Goal: Information Seeking & Learning: Learn about a topic

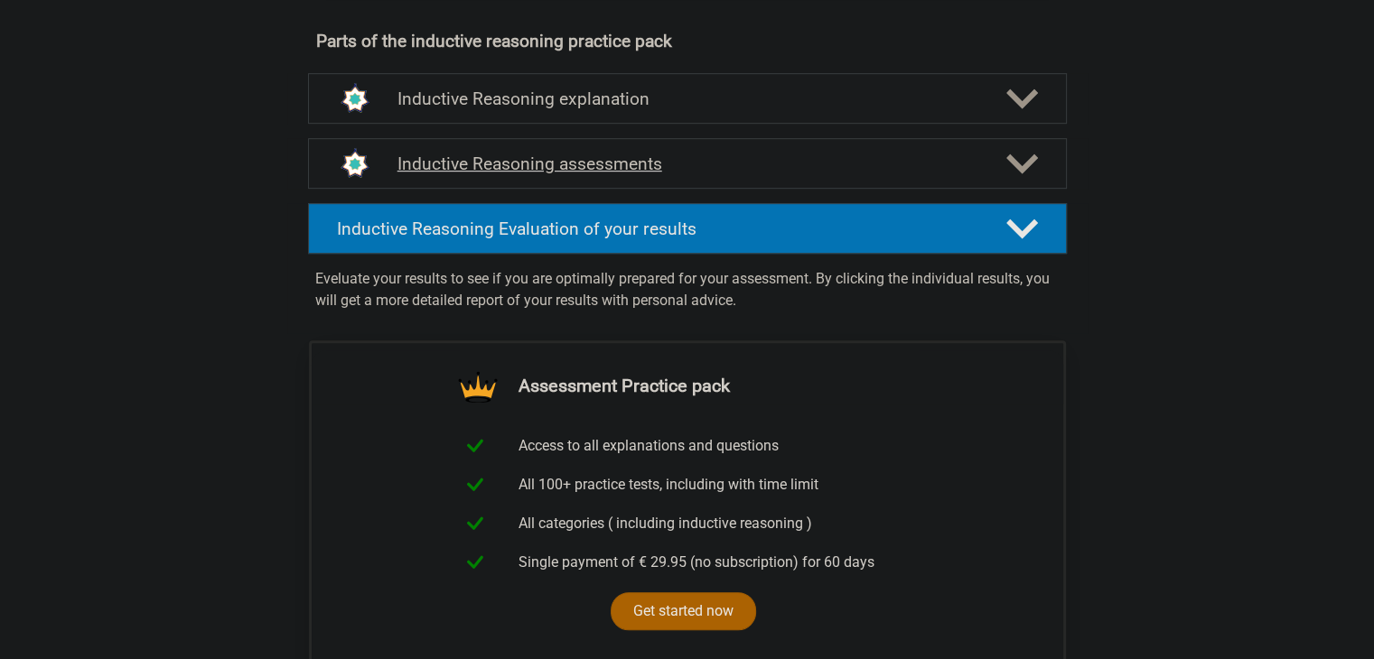
scroll to position [993, 0]
click at [715, 168] on div "Inductive Reasoning assessments" at bounding box center [687, 162] width 759 height 51
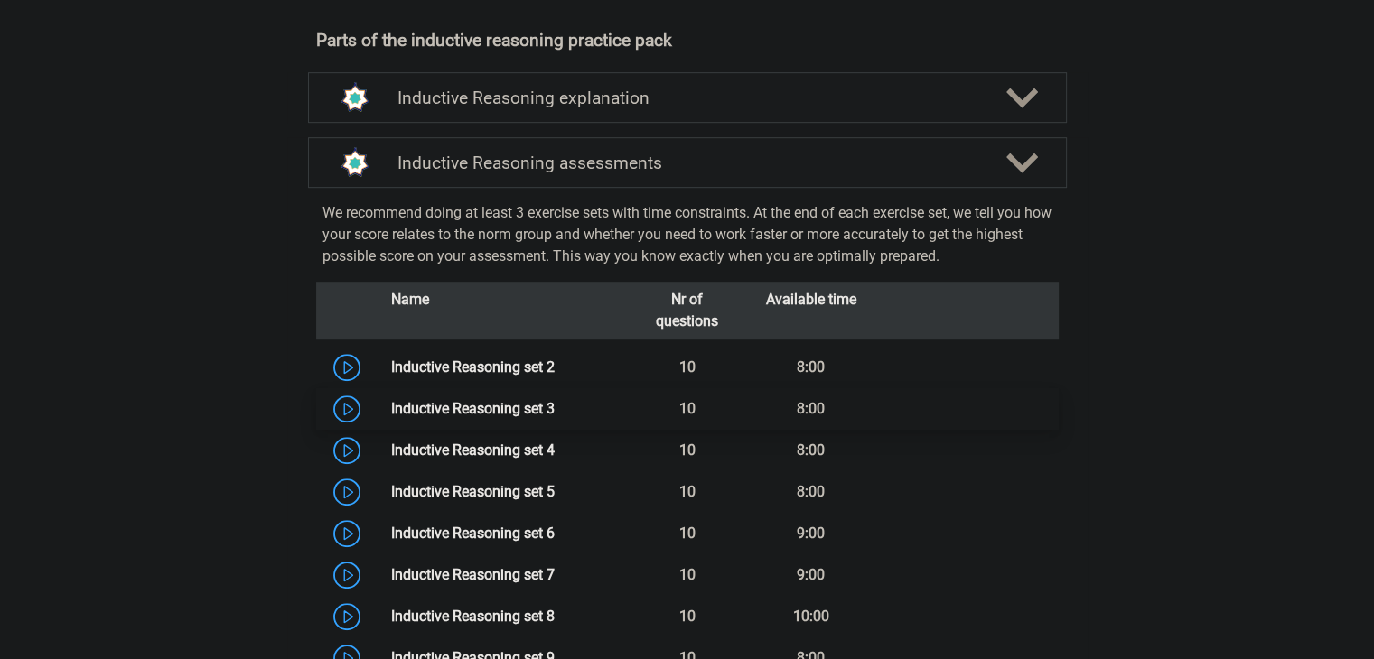
click at [391, 417] on link "Inductive Reasoning set 3" at bounding box center [472, 408] width 163 height 17
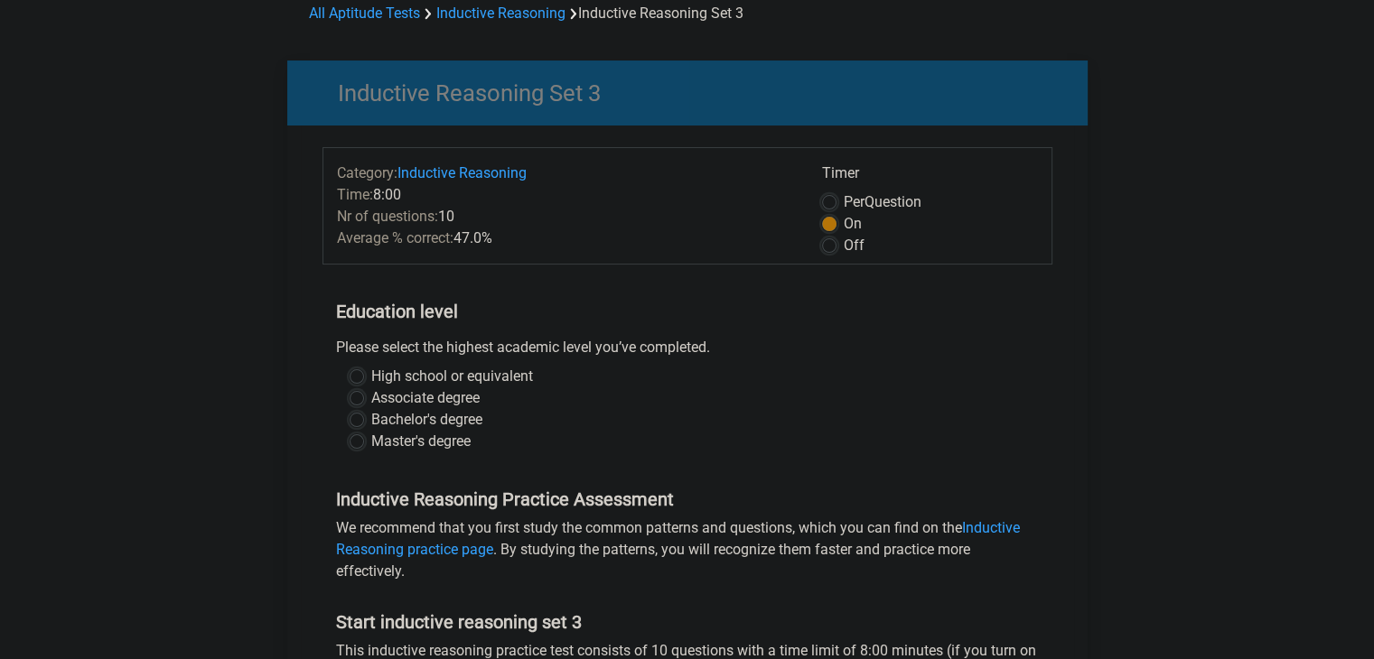
scroll to position [90, 0]
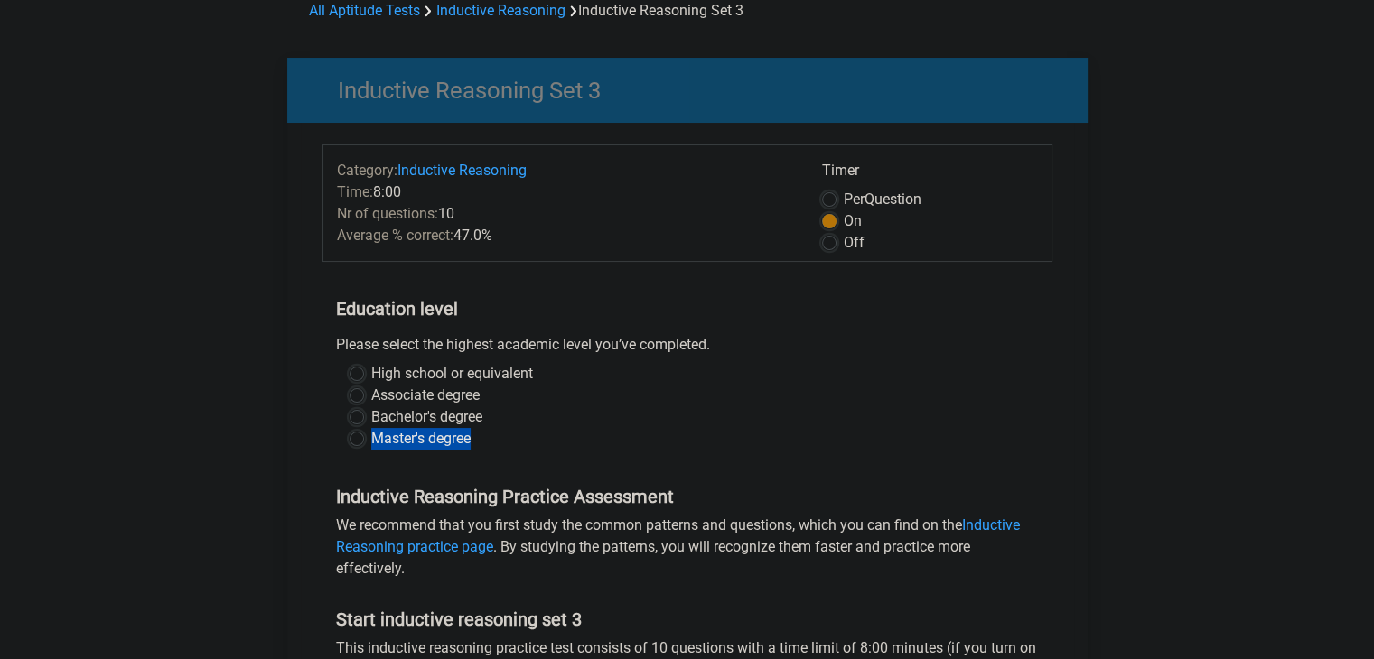
click at [350, 441] on div "High school or equivalent Associate degree Bachelor's degree Master's degree" at bounding box center [687, 406] width 703 height 87
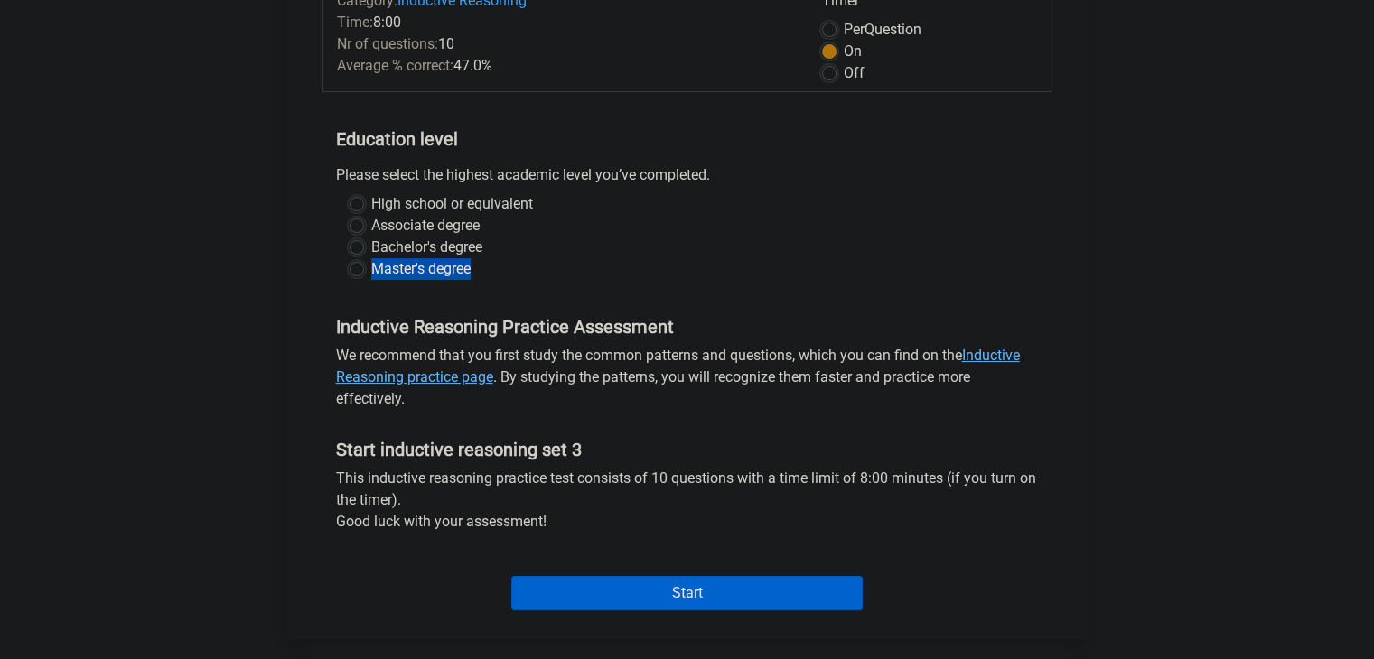
scroll to position [271, 0]
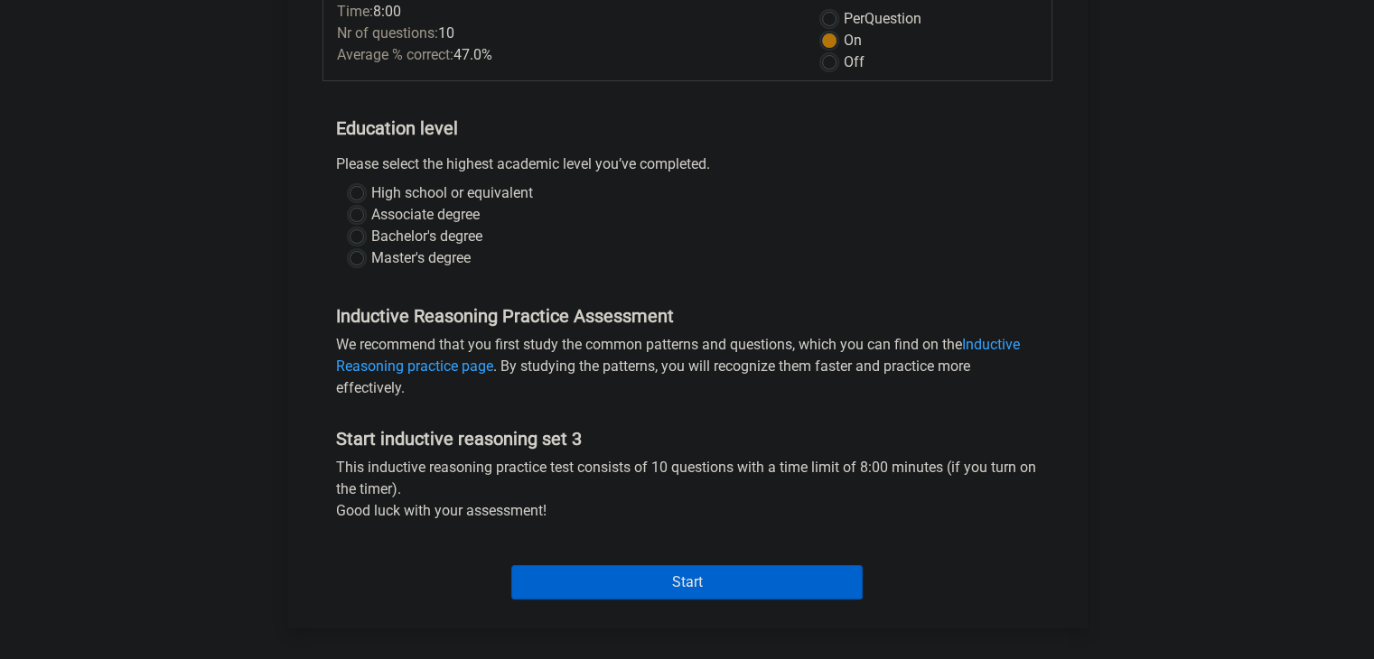
click at [844, 59] on label "Off" at bounding box center [854, 62] width 21 height 22
click at [835, 59] on input "Off" at bounding box center [829, 60] width 14 height 18
radio input "true"
click at [657, 581] on input "Start" at bounding box center [686, 582] width 351 height 34
click at [371, 261] on label "Master's degree" at bounding box center [420, 258] width 99 height 22
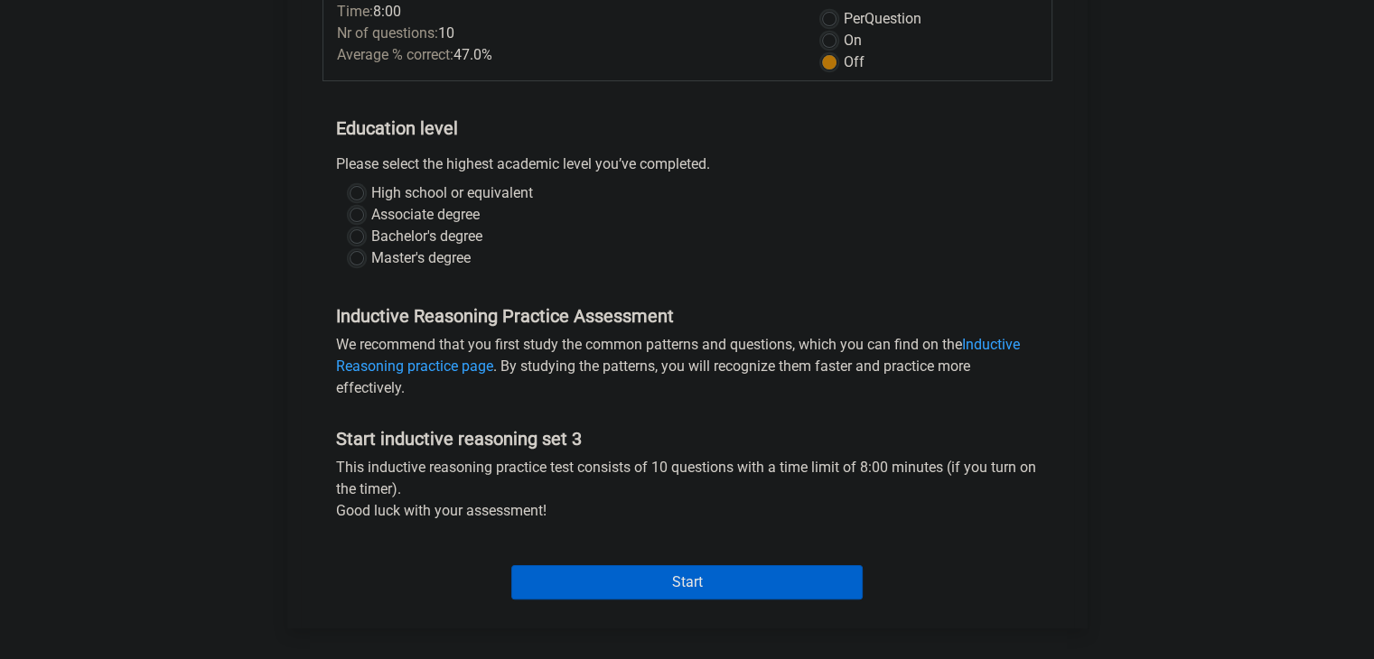
click at [358, 261] on input "Master's degree" at bounding box center [357, 256] width 14 height 18
radio input "true"
click at [668, 586] on input "Start" at bounding box center [686, 582] width 351 height 34
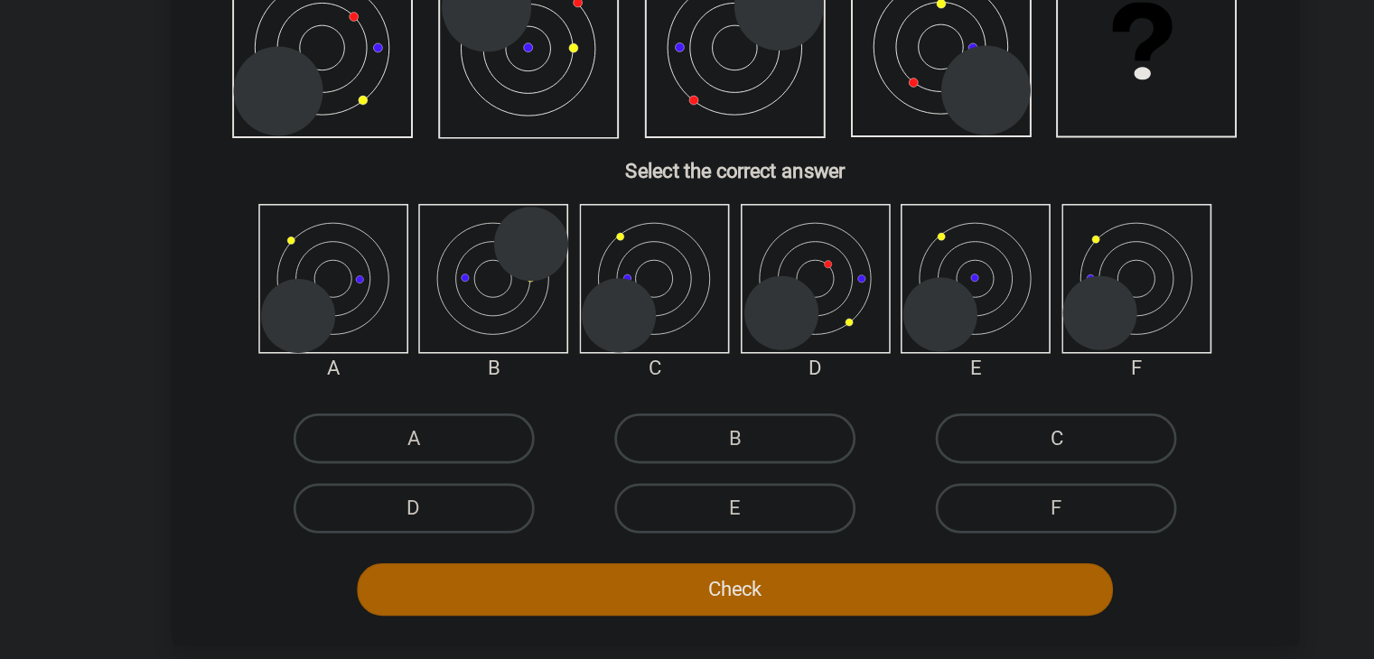
click at [956, 485] on label "C" at bounding box center [919, 488] width 174 height 36
click at [931, 488] on input "C" at bounding box center [925, 494] width 12 height 12
radio input "true"
click at [777, 603] on button "Check" at bounding box center [687, 597] width 546 height 38
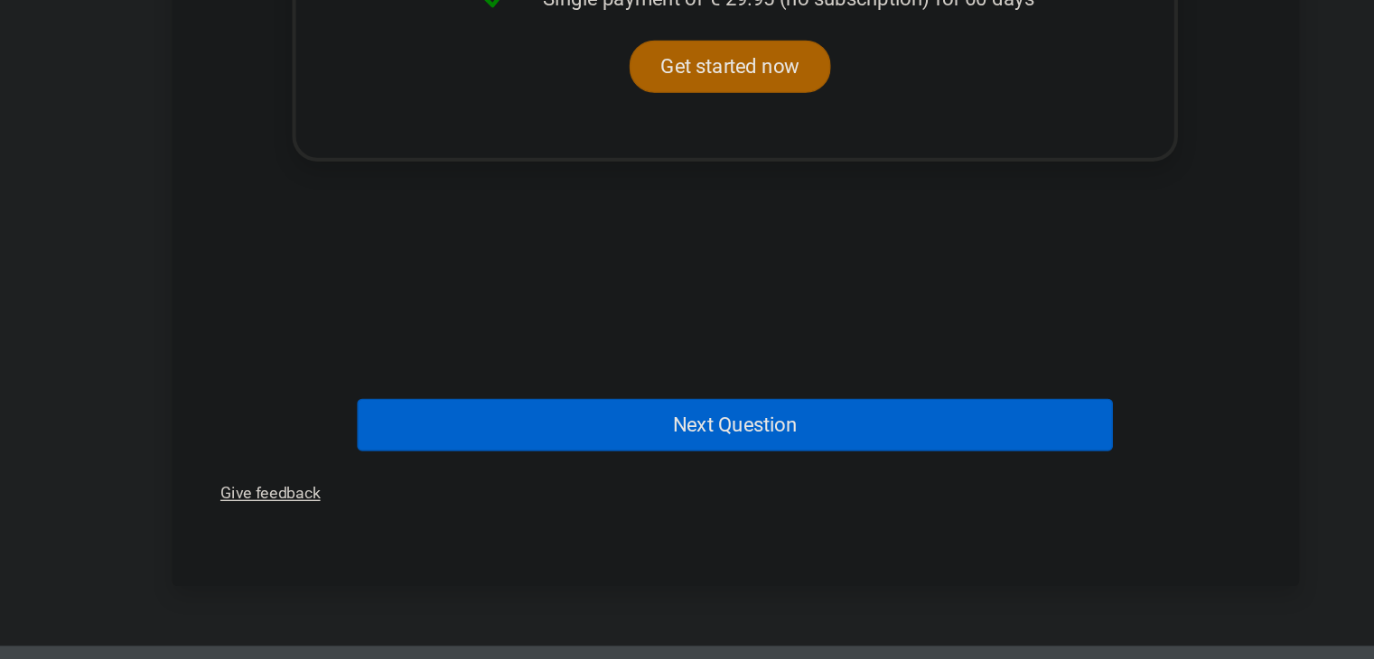
scroll to position [706, 0]
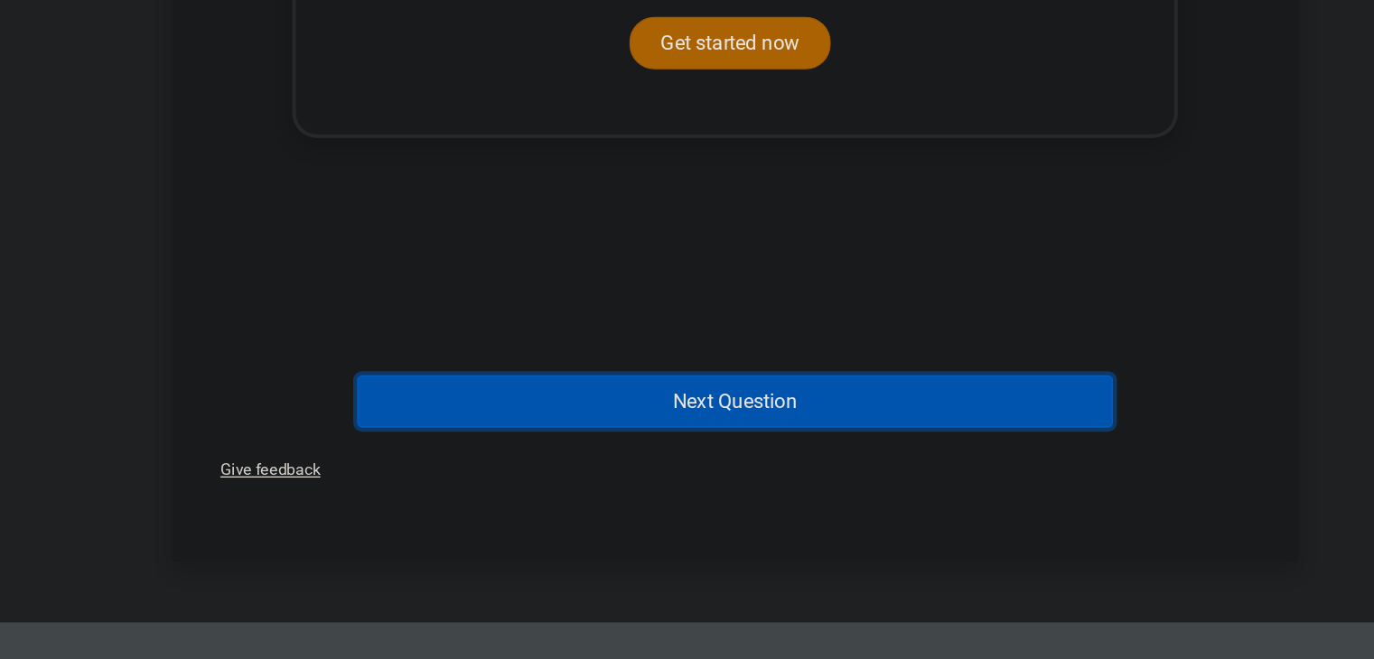
click at [726, 479] on button "Next Question" at bounding box center [687, 472] width 546 height 38
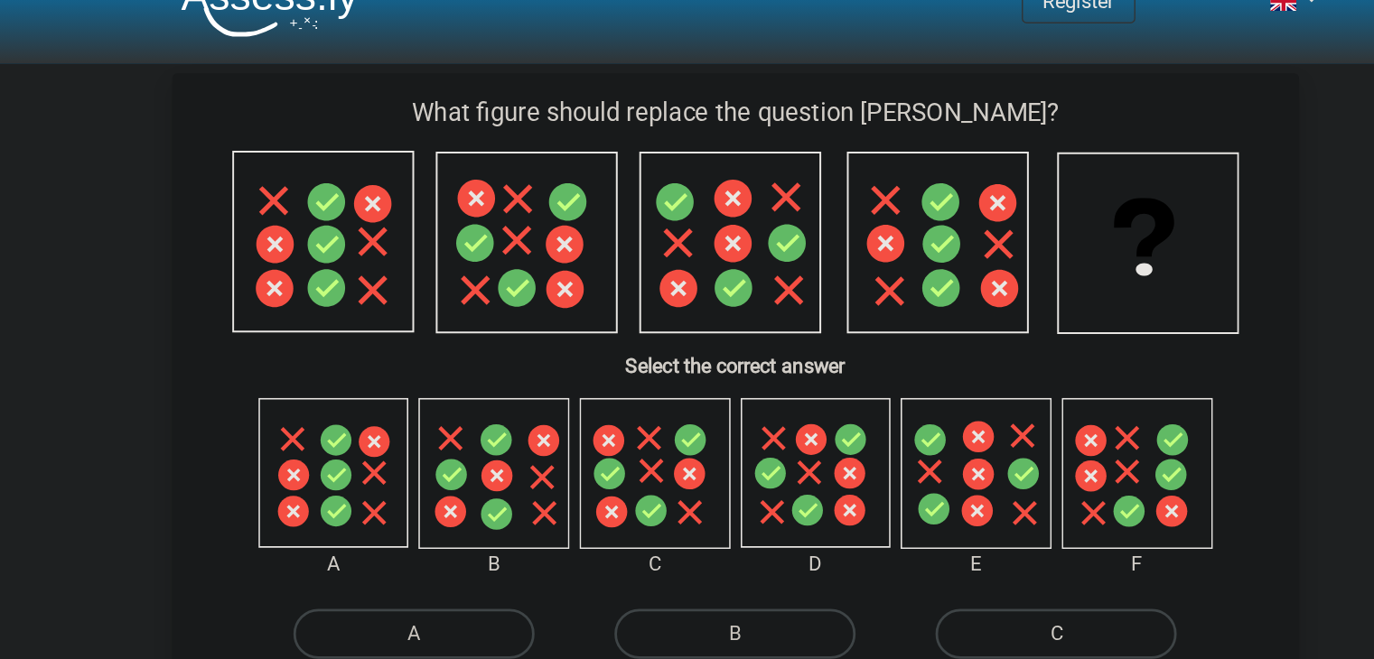
scroll to position [18, 0]
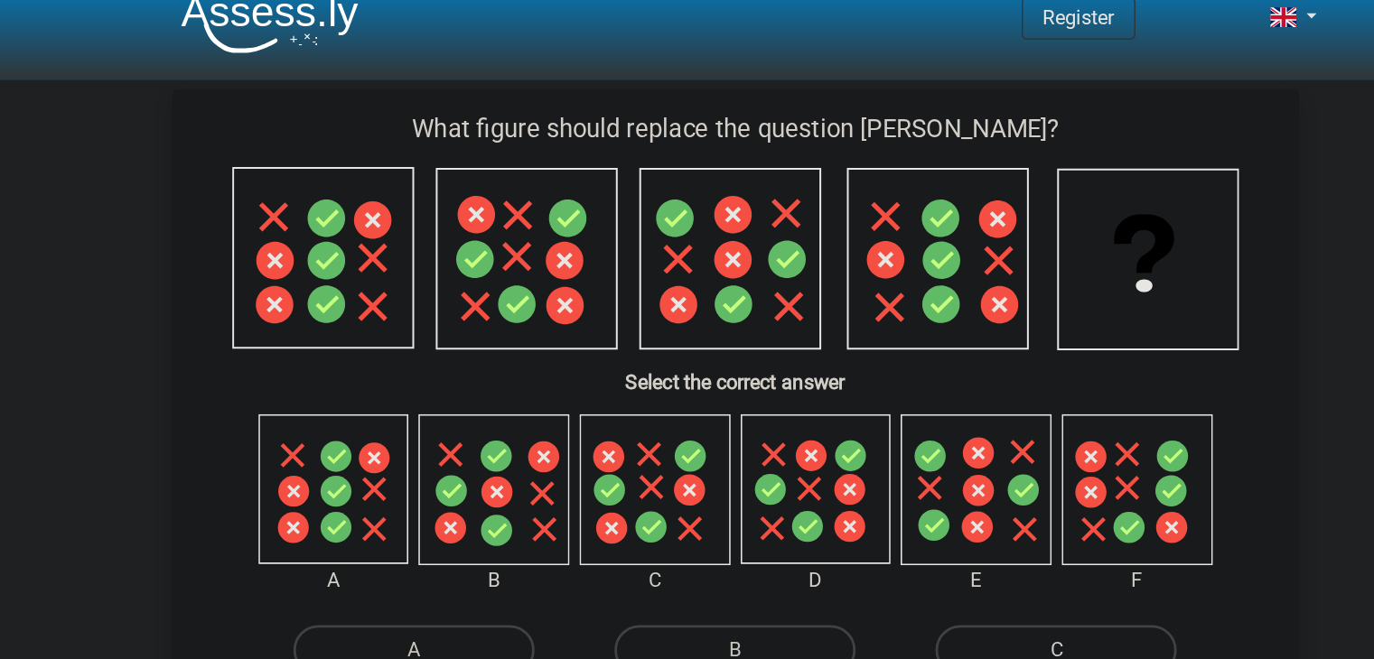
click at [919, 463] on label "C" at bounding box center [919, 470] width 174 height 36
click at [919, 471] on input "C" at bounding box center [925, 477] width 12 height 12
radio input "true"
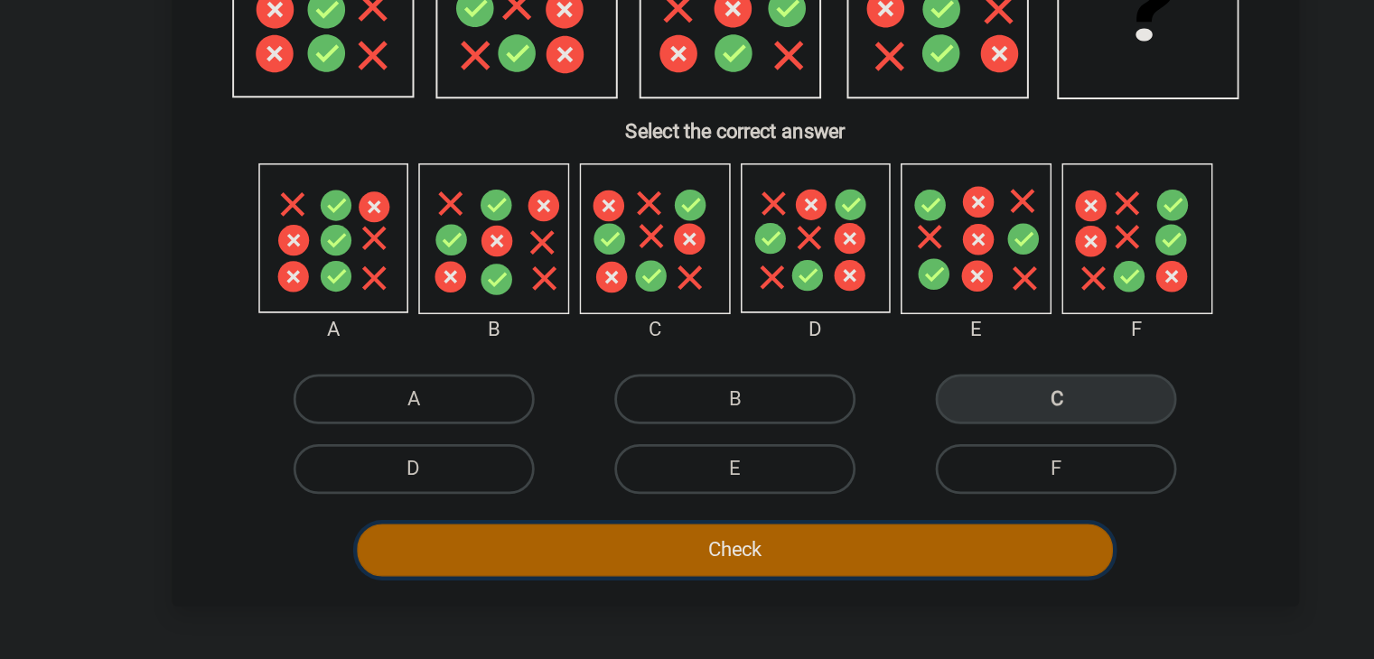
click at [741, 571] on button "Check" at bounding box center [687, 580] width 546 height 38
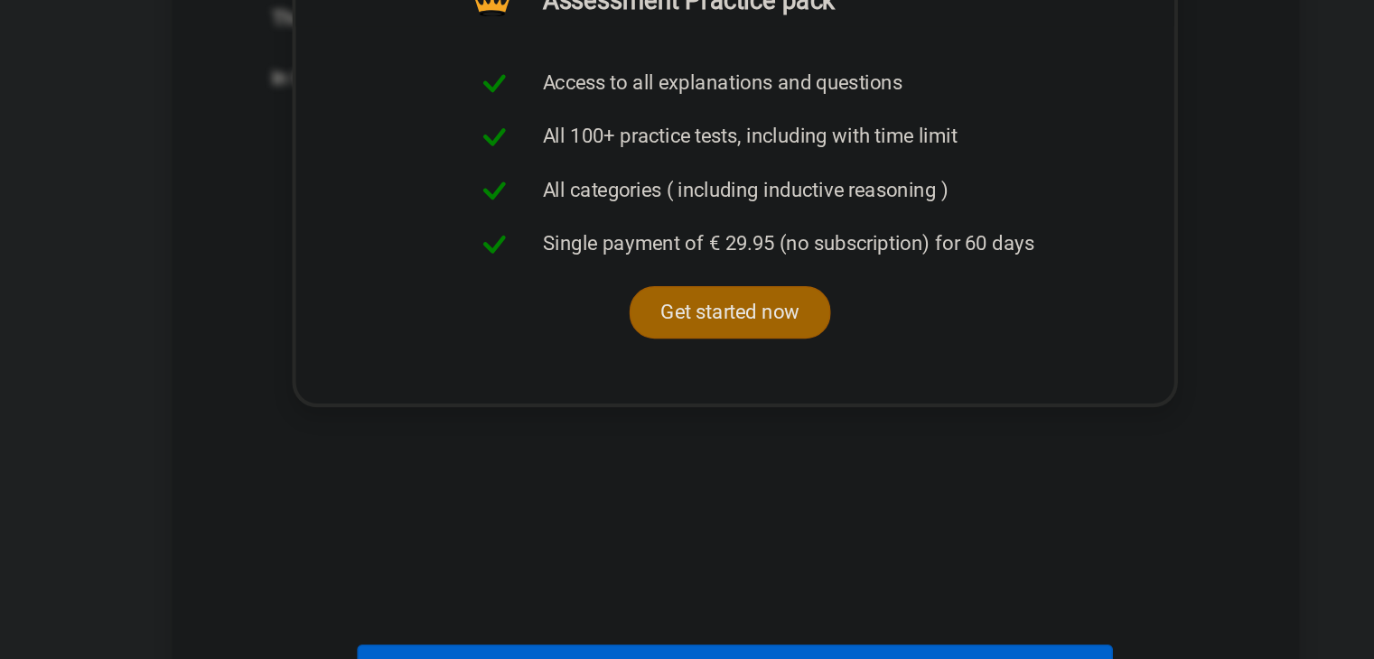
scroll to position [540, 0]
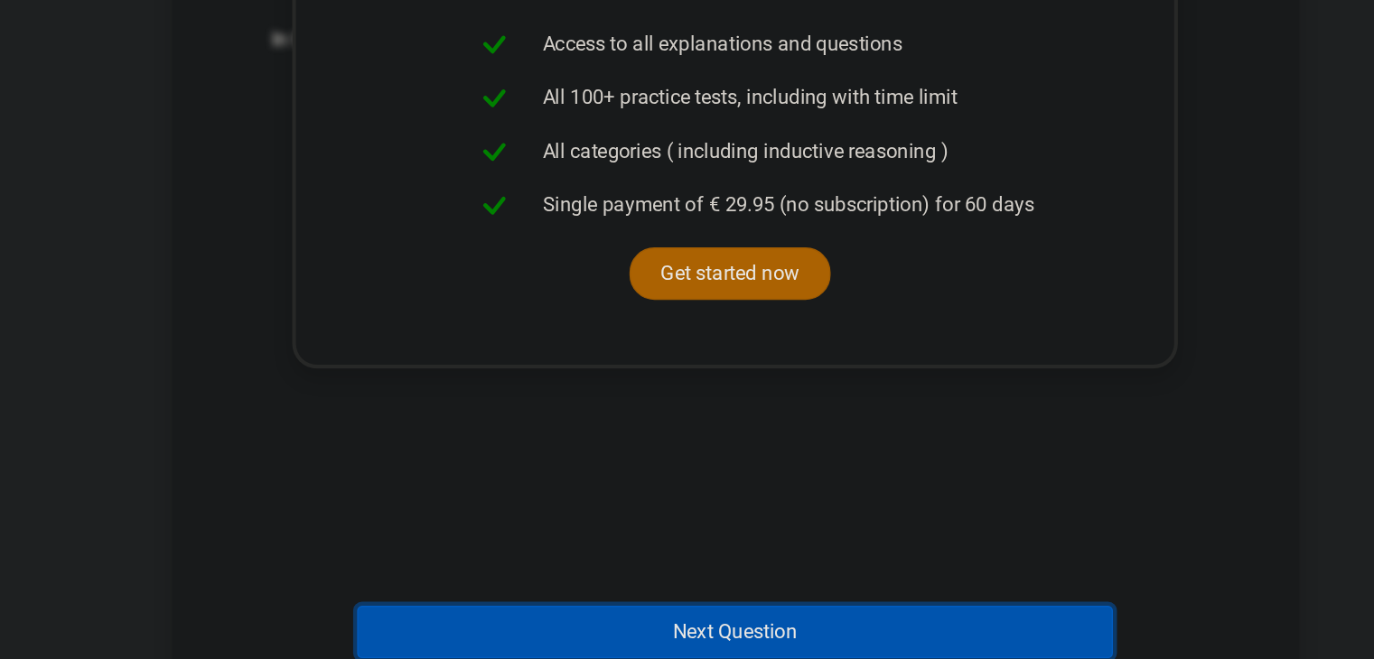
click at [658, 635] on button "Next Question" at bounding box center [687, 639] width 546 height 38
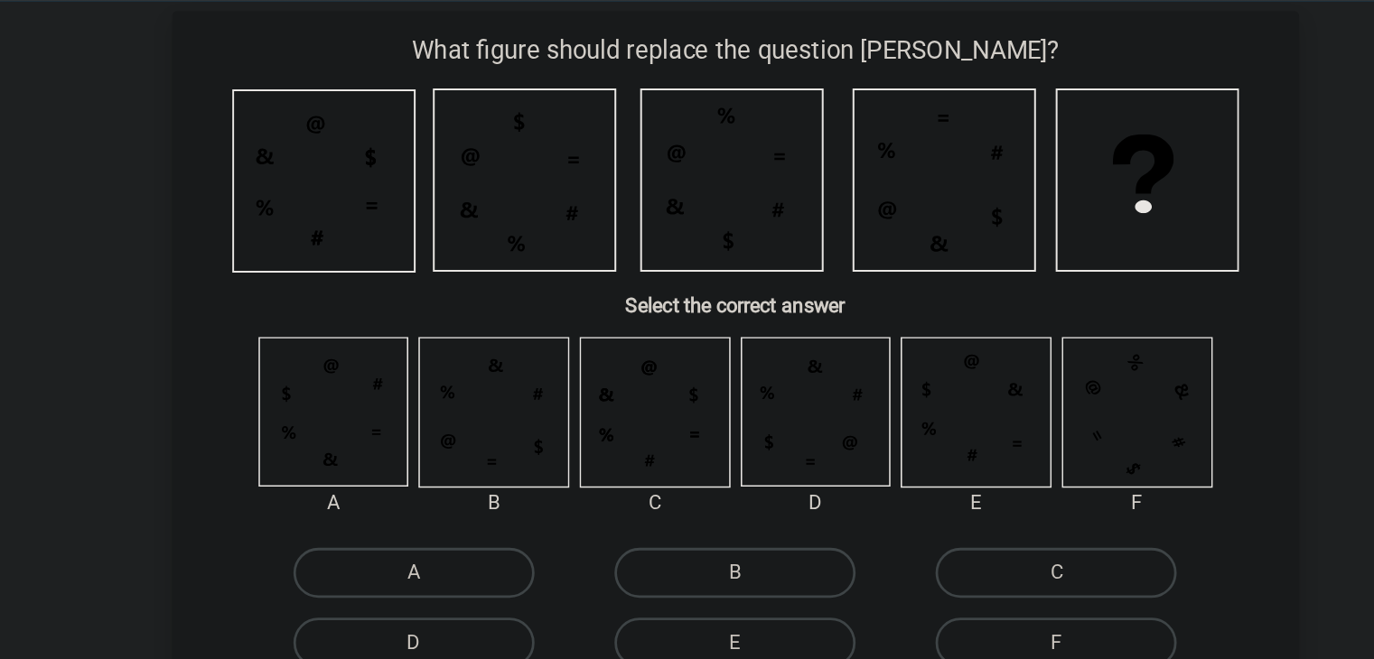
scroll to position [17, 0]
click at [749, 472] on label "B" at bounding box center [687, 472] width 174 height 36
click at [698, 472] on input "B" at bounding box center [692, 478] width 12 height 12
radio input "true"
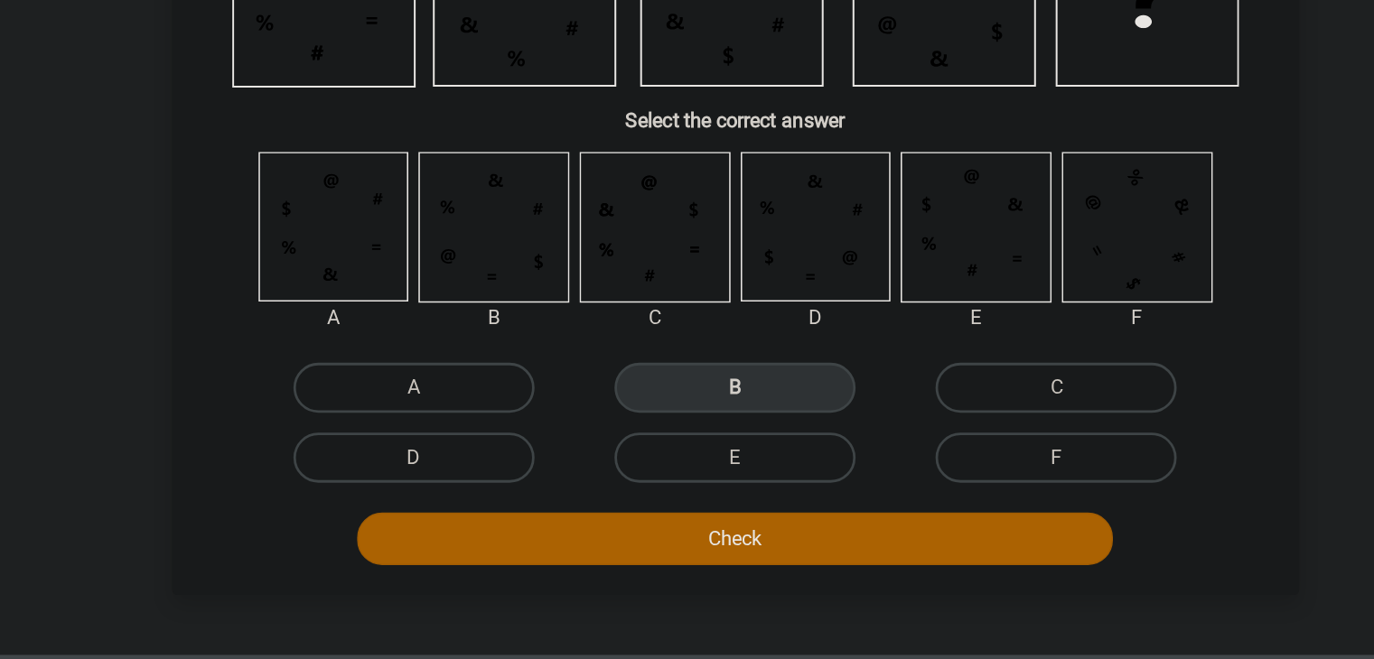
scroll to position [42, 0]
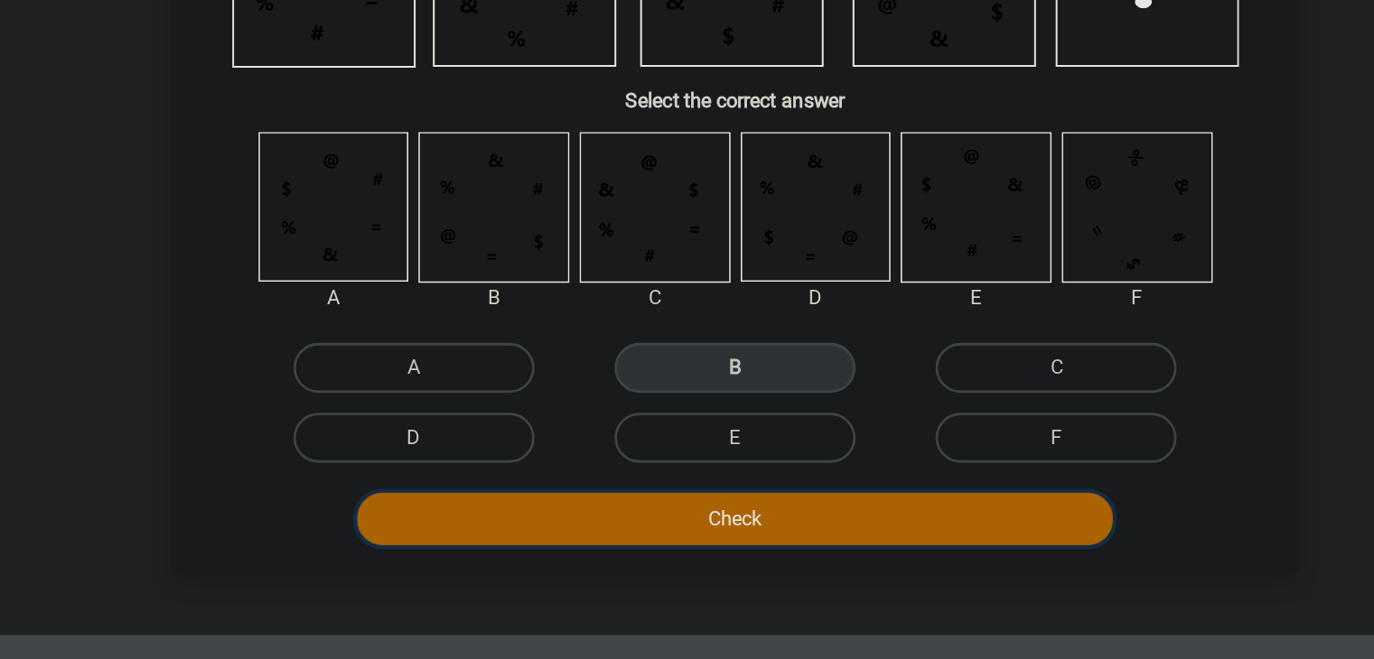
click at [673, 551] on button "Check" at bounding box center [687, 557] width 546 height 38
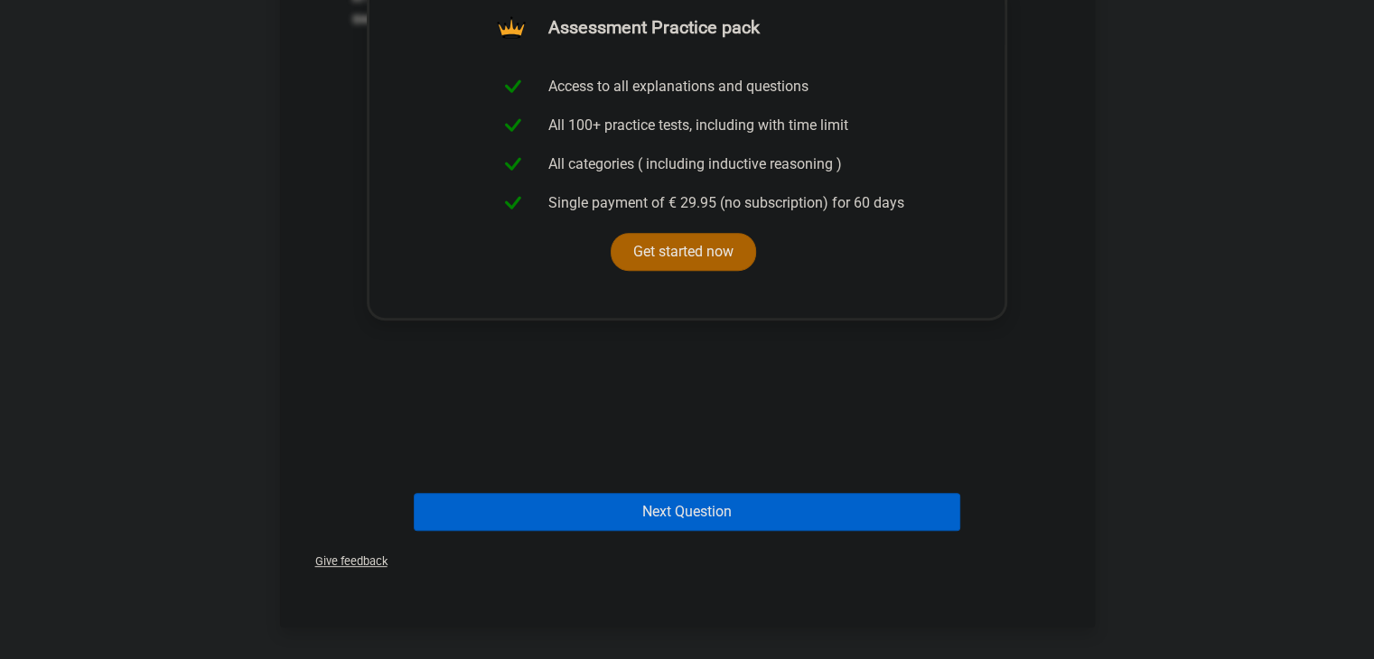
scroll to position [675, 0]
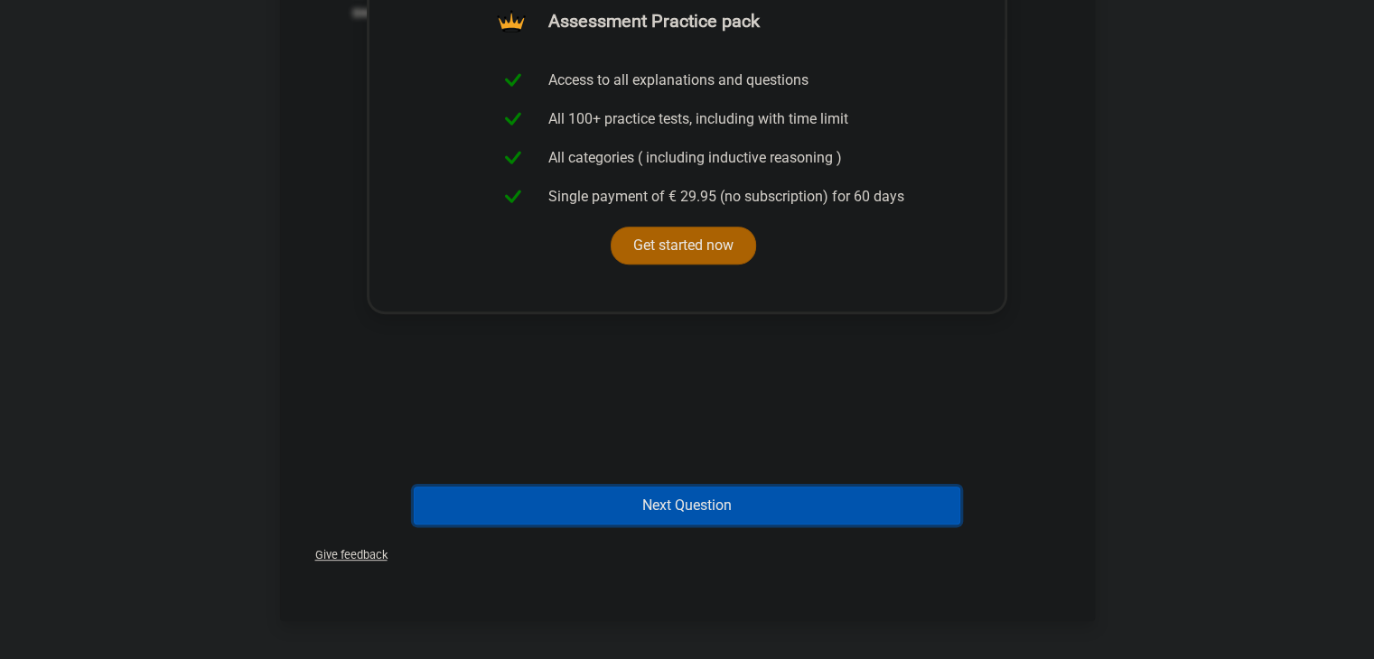
click at [741, 492] on button "Next Question" at bounding box center [687, 506] width 546 height 38
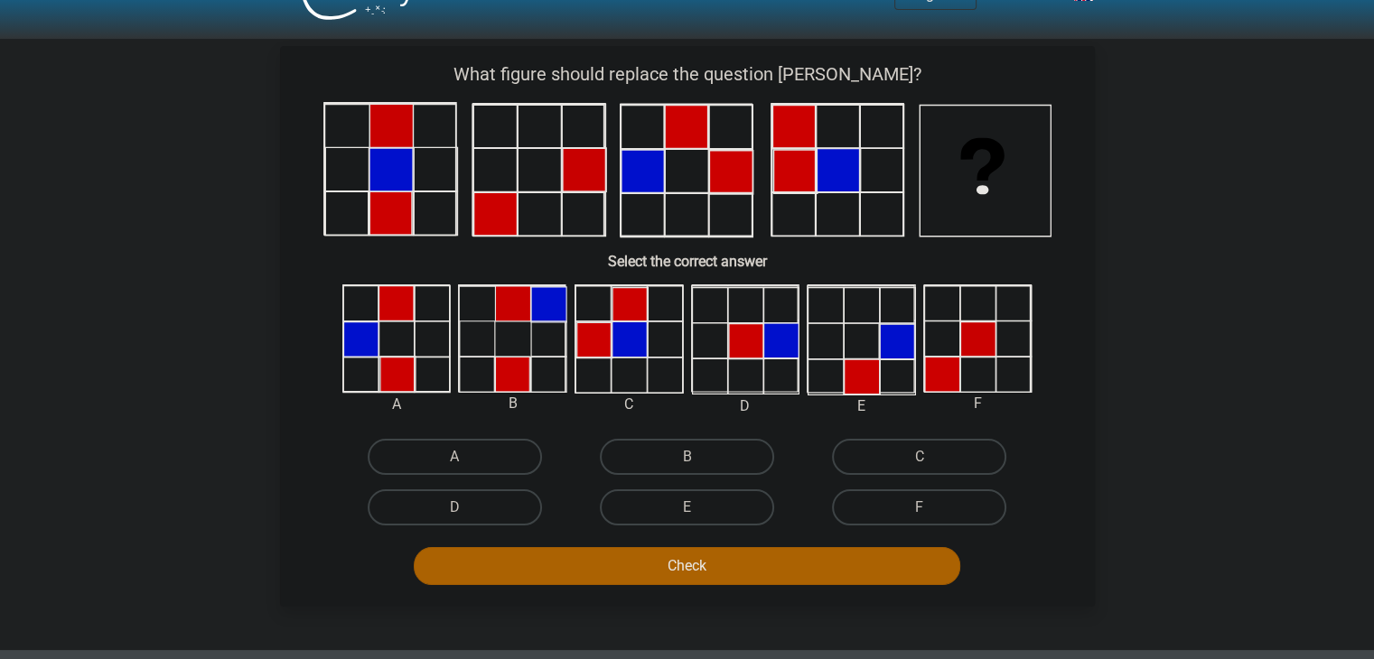
scroll to position [36, 0]
